Goal: Information Seeking & Learning: Learn about a topic

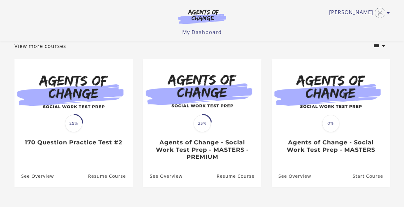
scroll to position [42, 0]
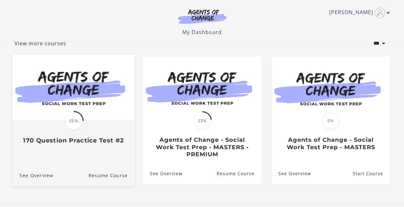
click at [105, 118] on img at bounding box center [73, 87] width 122 height 66
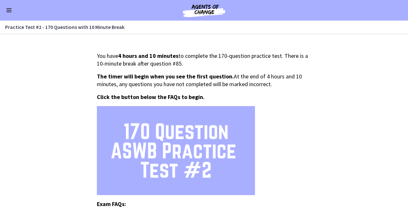
click at [9, 11] on button "Enable menu" at bounding box center [9, 10] width 8 height 8
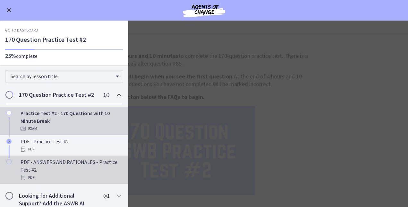
click at [78, 161] on div "PDF - ANSWERS AND RATIONALES - Practice Test #2 PDF" at bounding box center [71, 169] width 100 height 23
